Goal: Information Seeking & Learning: Learn about a topic

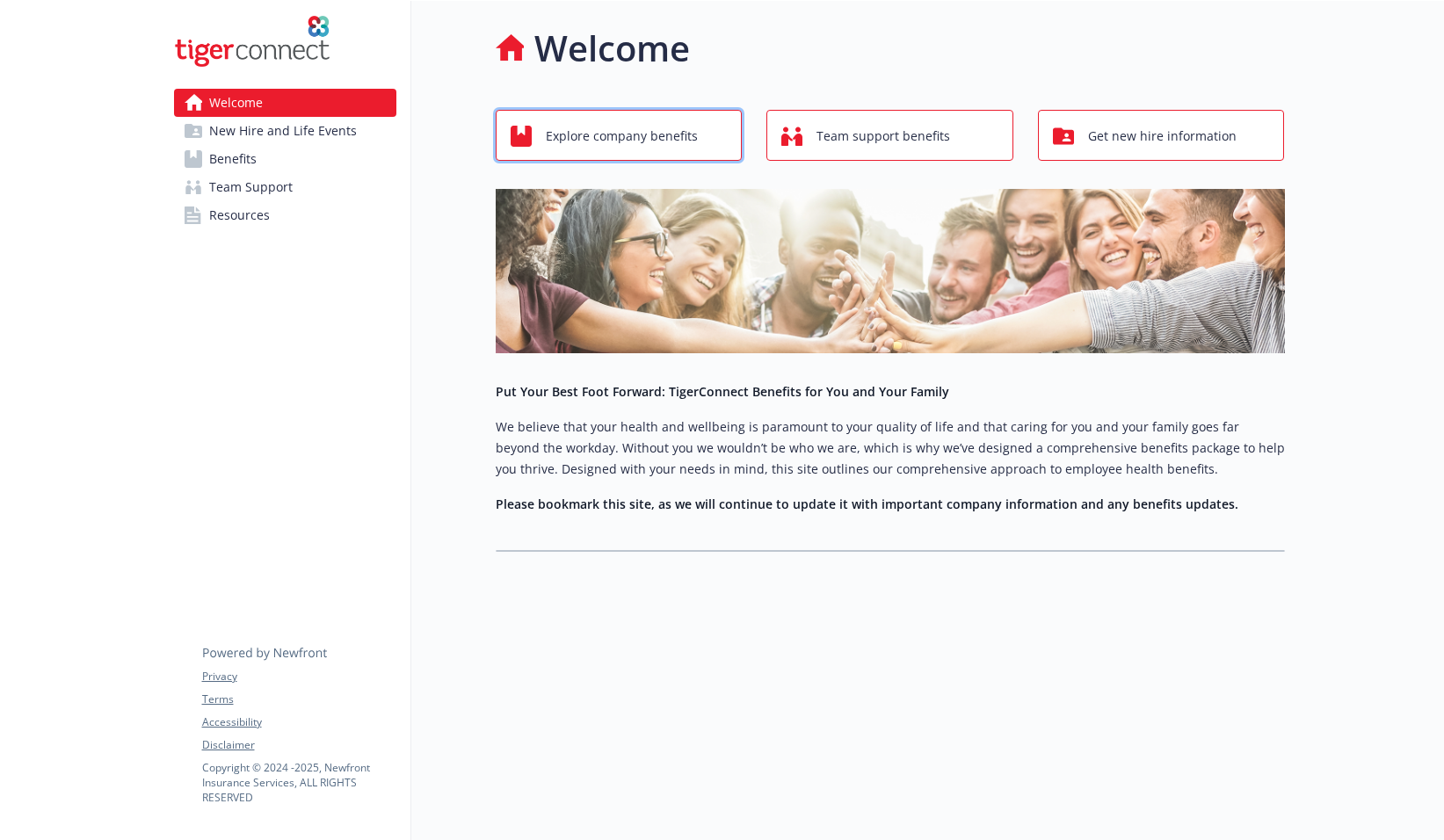
click at [675, 124] on span "Explore company benefits" at bounding box center [621, 136] width 152 height 33
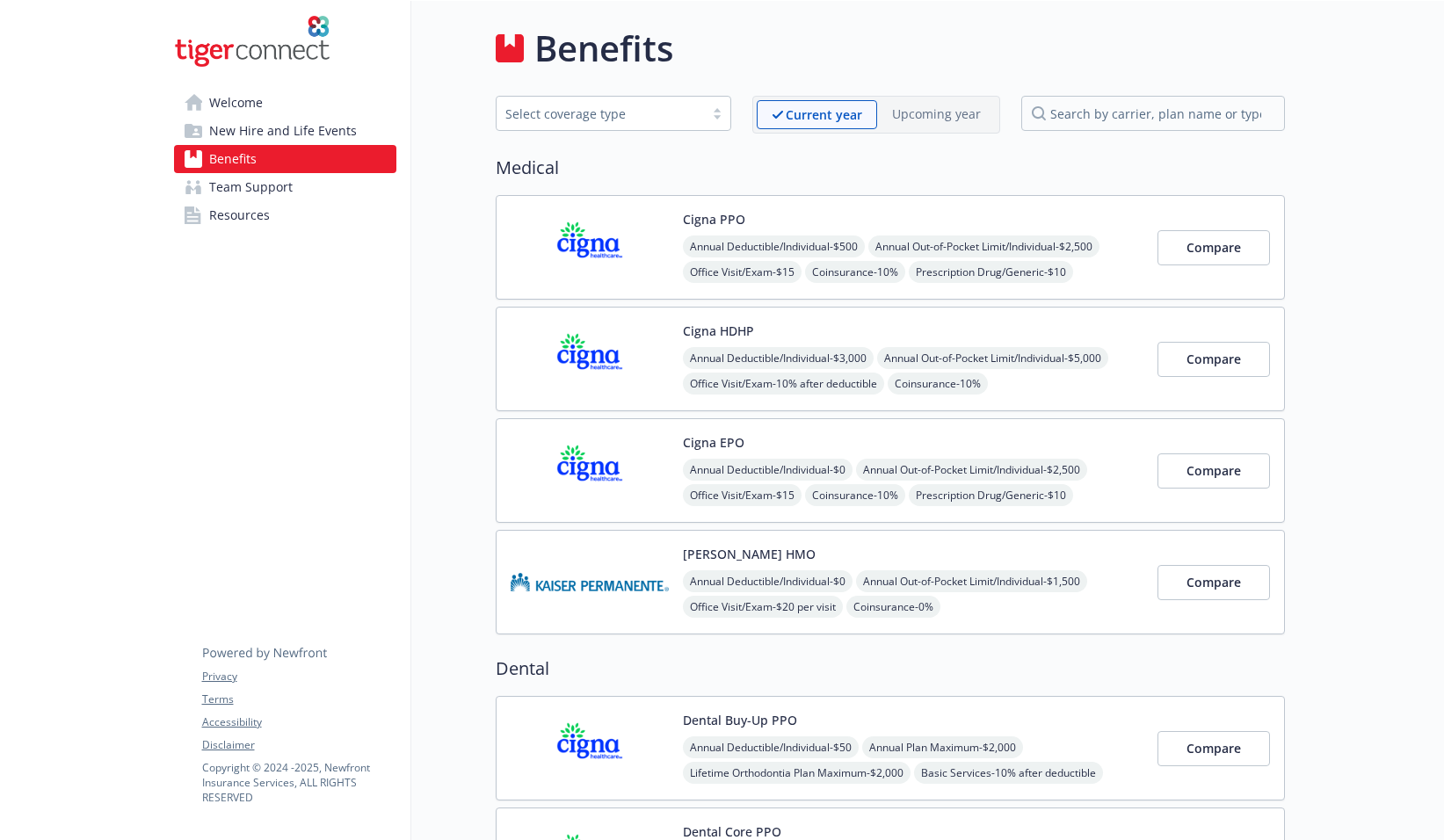
click at [277, 212] on link "Resources" at bounding box center [285, 214] width 223 height 28
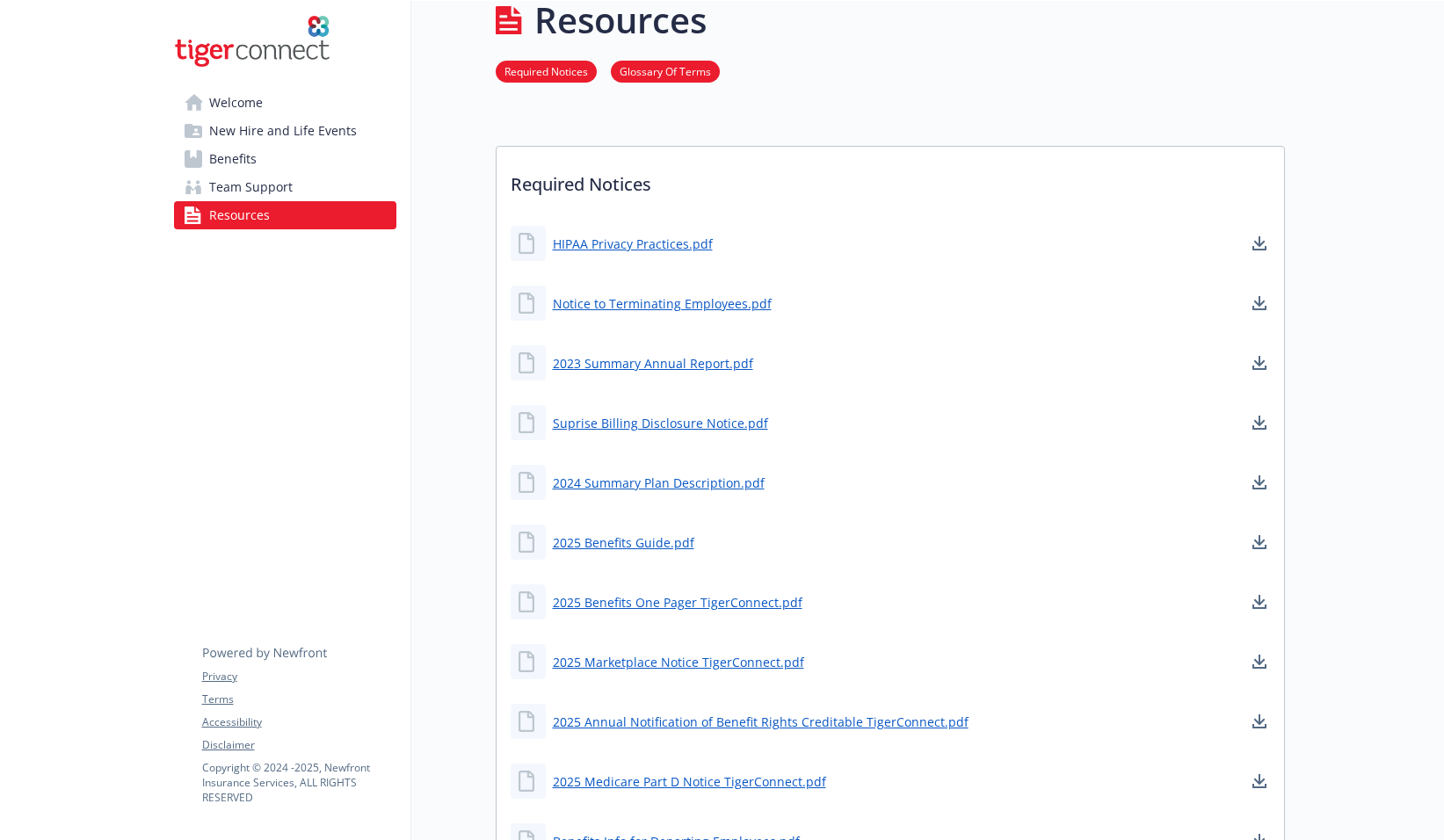
scroll to position [33, 0]
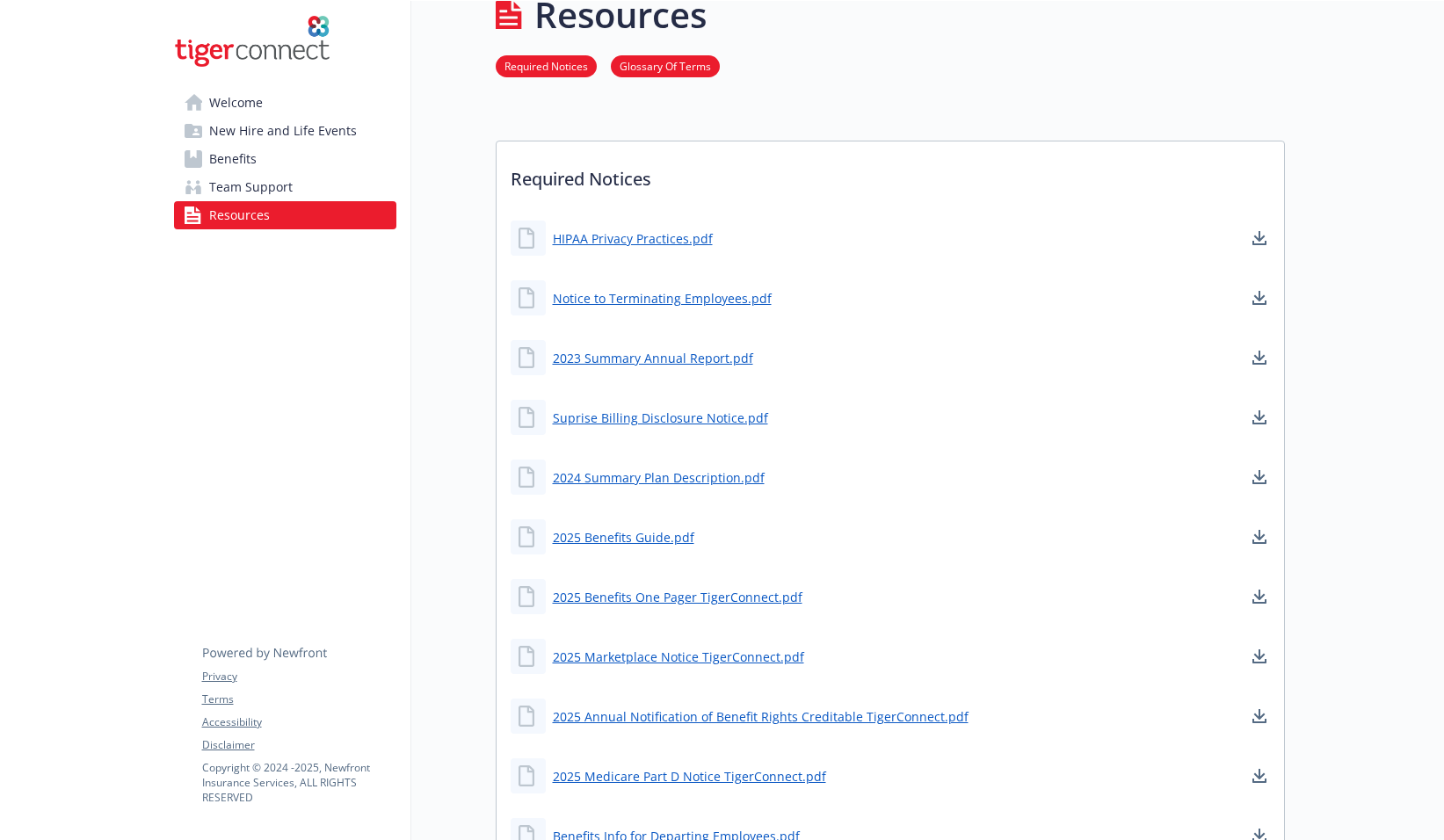
click at [268, 178] on span "Team Support" at bounding box center [250, 187] width 83 height 28
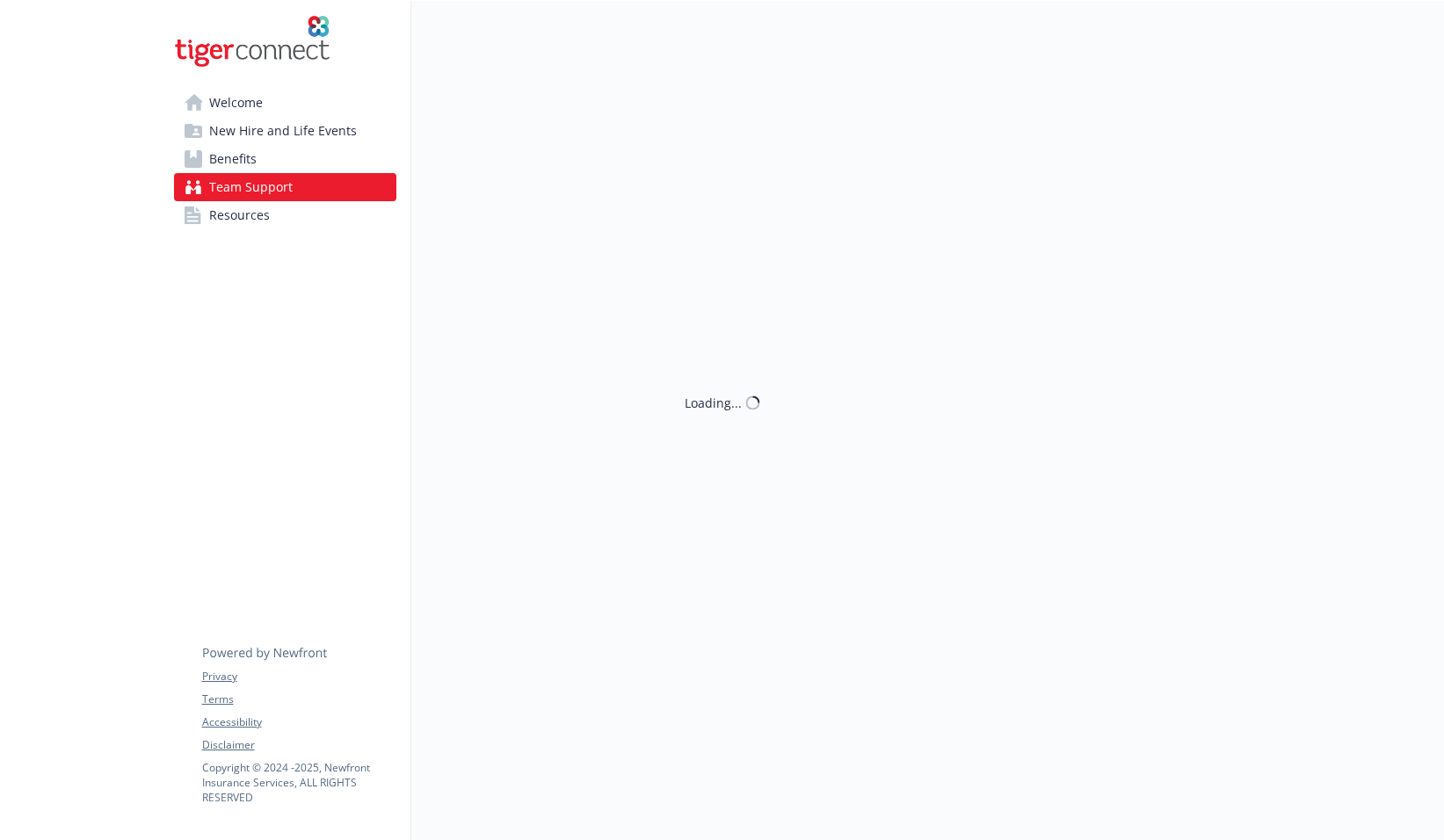
scroll to position [1, 0]
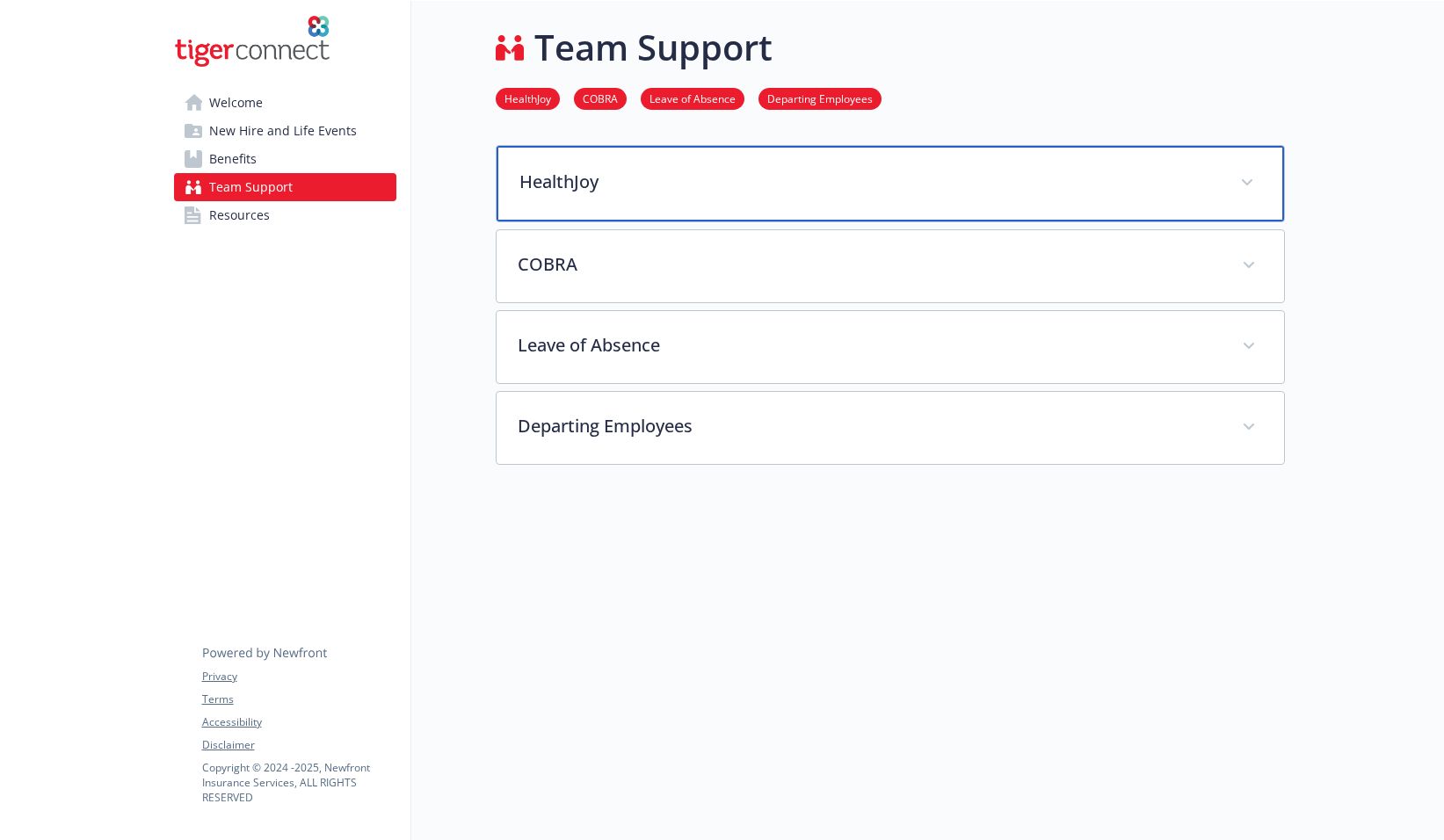
click at [591, 174] on p "HealthJoy" at bounding box center [870, 181] width 700 height 26
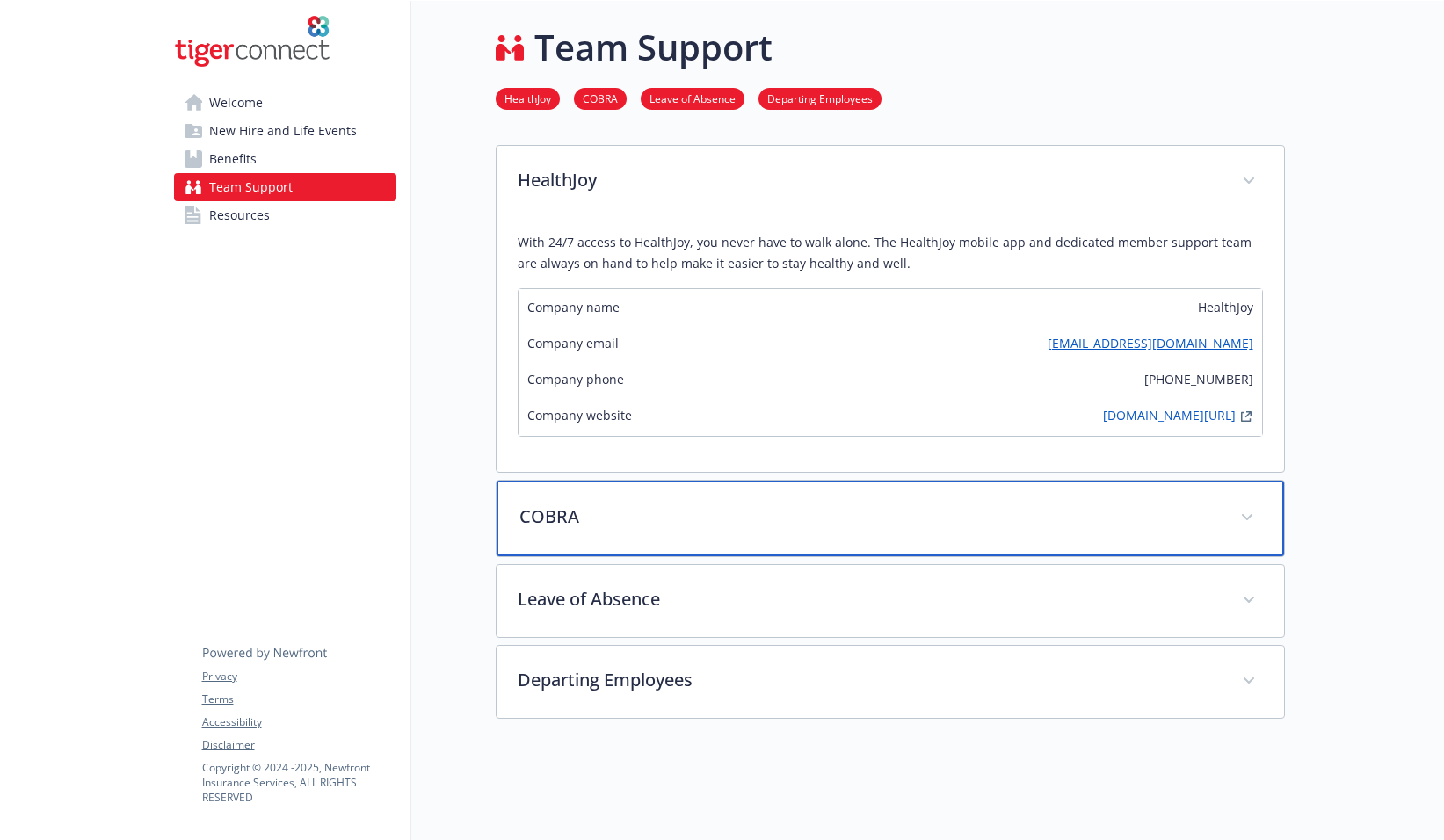
click at [696, 528] on p "COBRA" at bounding box center [870, 516] width 700 height 26
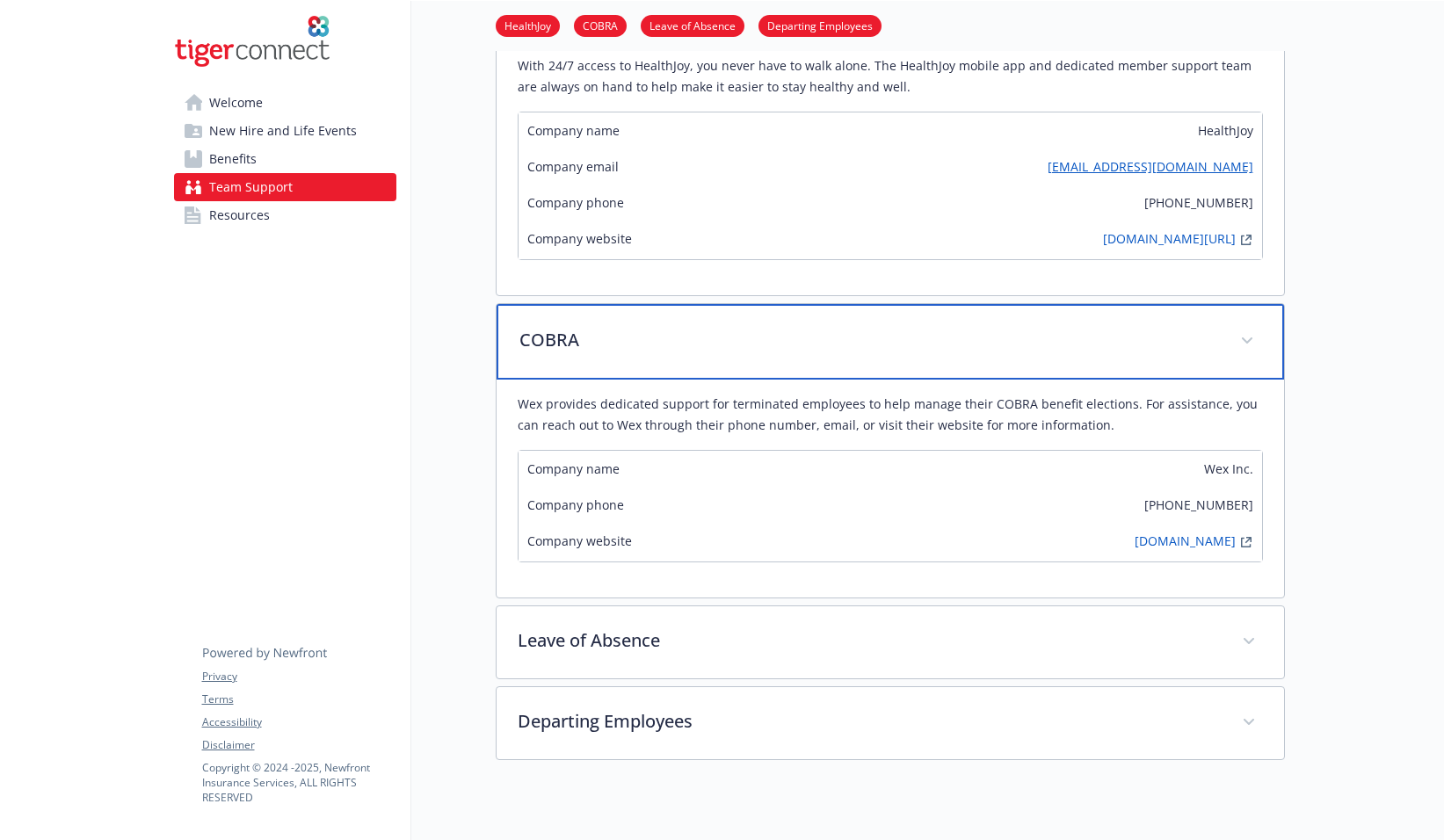
scroll to position [208, 0]
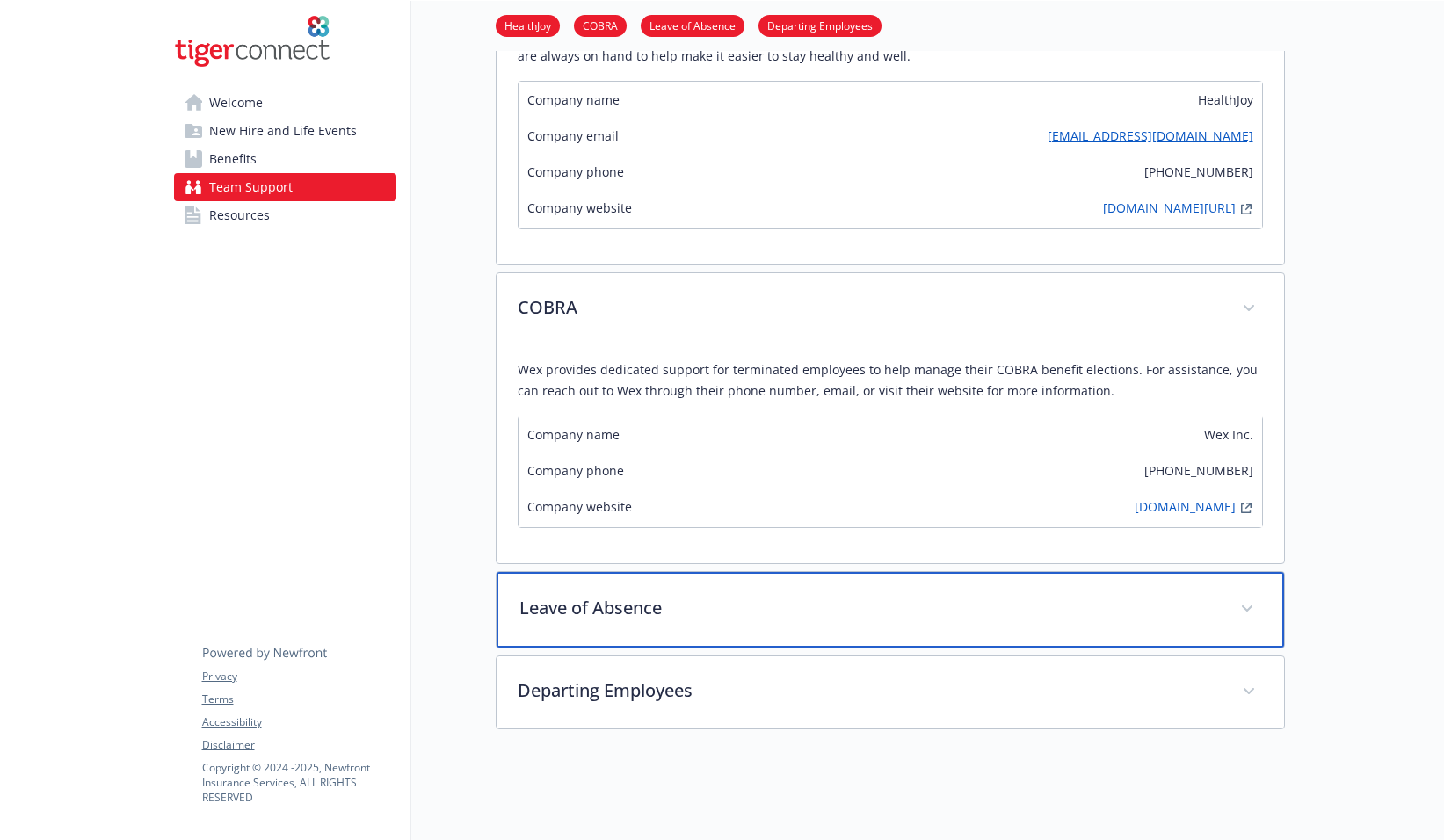
click at [618, 625] on div "Leave of Absence" at bounding box center [890, 610] width 788 height 75
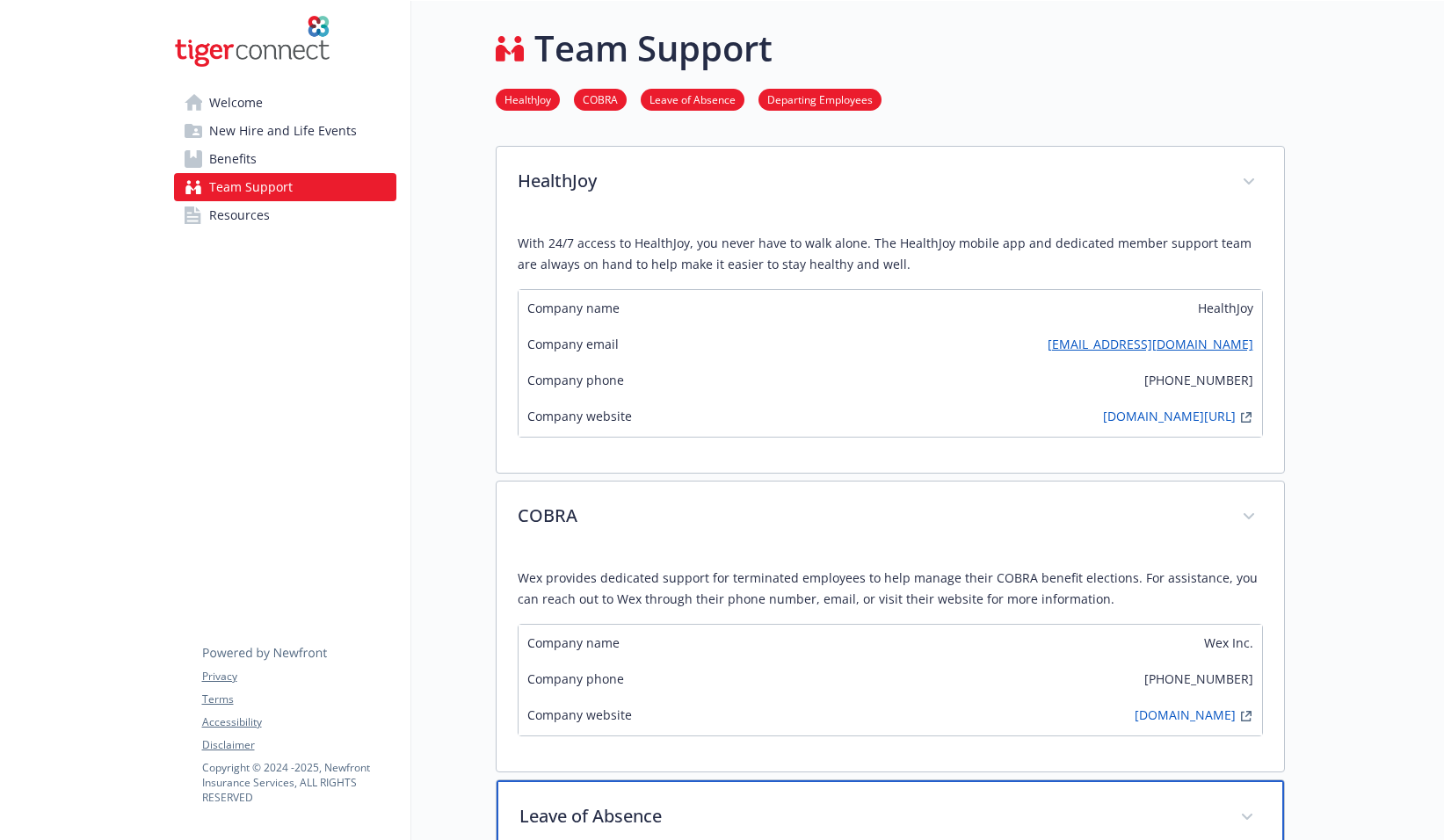
scroll to position [0, 0]
click at [312, 168] on link "Benefits" at bounding box center [285, 159] width 223 height 28
